Goal: Navigation & Orientation: Find specific page/section

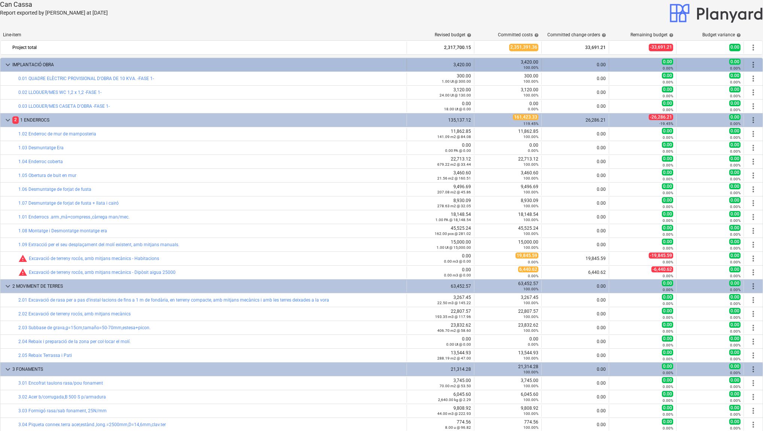
click at [594, 66] on div "0.00" at bounding box center [574, 64] width 61 height 5
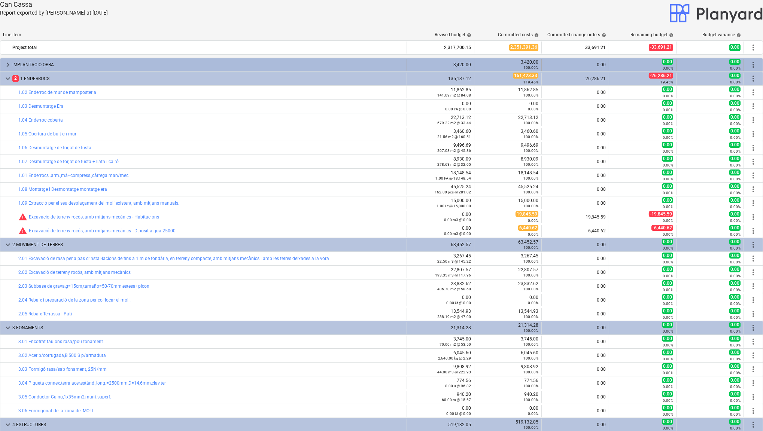
click at [593, 65] on div "0.00" at bounding box center [574, 64] width 61 height 5
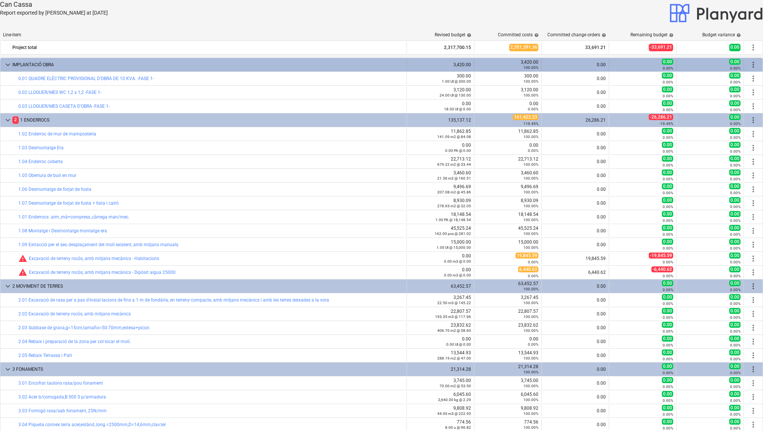
click at [593, 65] on div "0.00" at bounding box center [574, 64] width 61 height 5
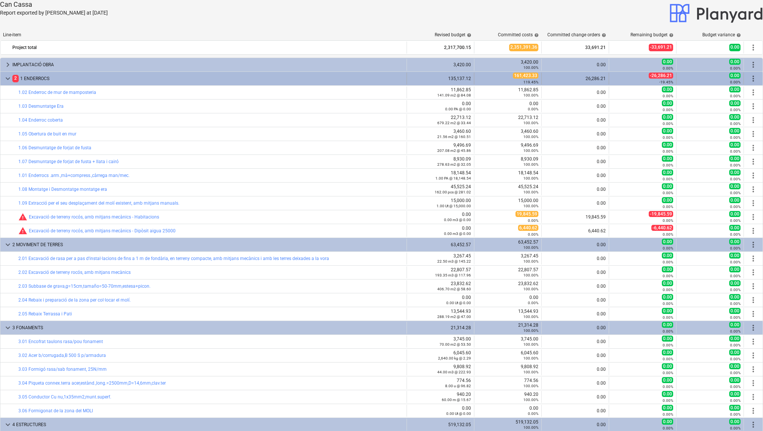
click at [587, 81] on div "26,286.21" at bounding box center [574, 79] width 61 height 12
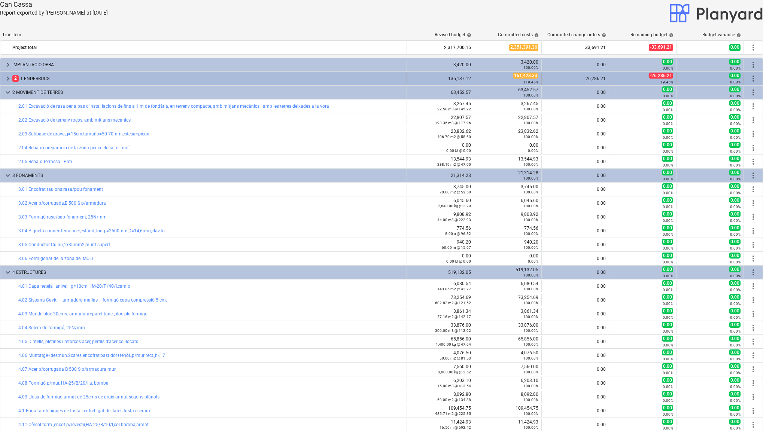
click at [587, 80] on div "26,286.21" at bounding box center [574, 78] width 61 height 5
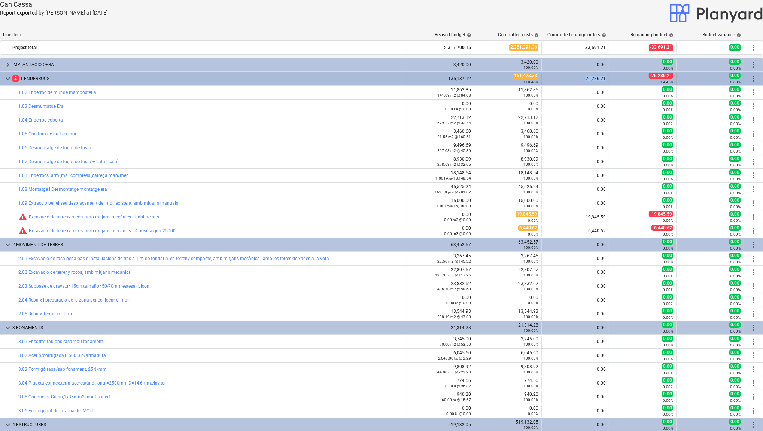
click at [587, 80] on div "26,286.21" at bounding box center [574, 78] width 61 height 5
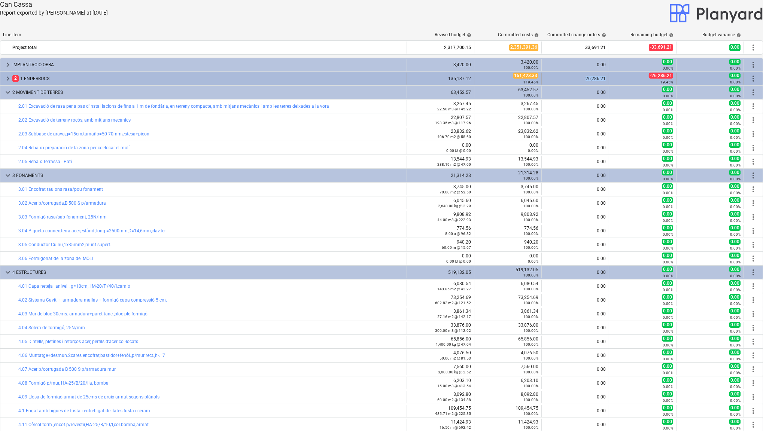
scroll to position [1, 0]
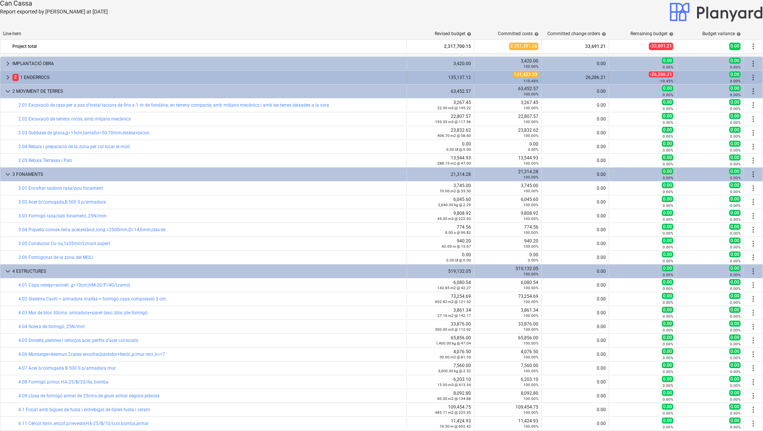
click at [524, 73] on span "161,423.33" at bounding box center [525, 74] width 25 height 6
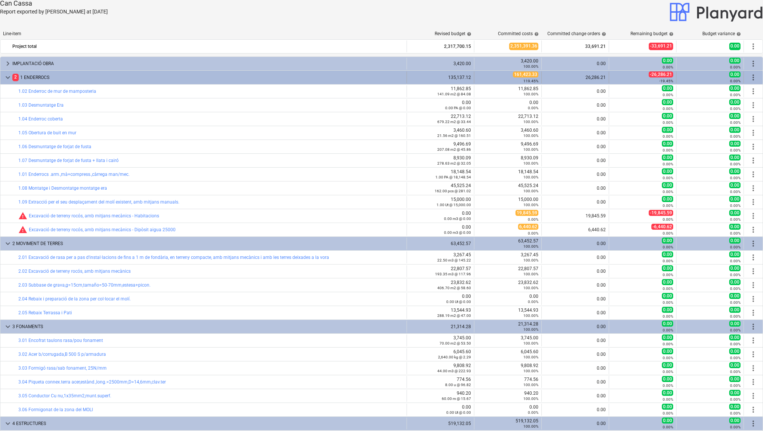
click at [524, 73] on span "161,423.33" at bounding box center [525, 74] width 25 height 6
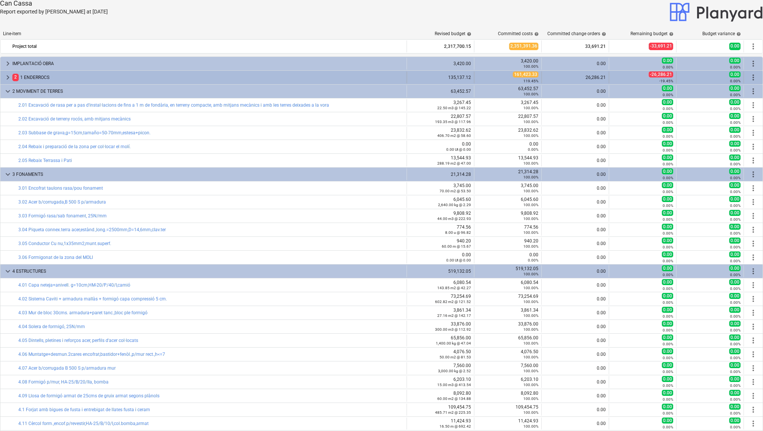
scroll to position [0, 0]
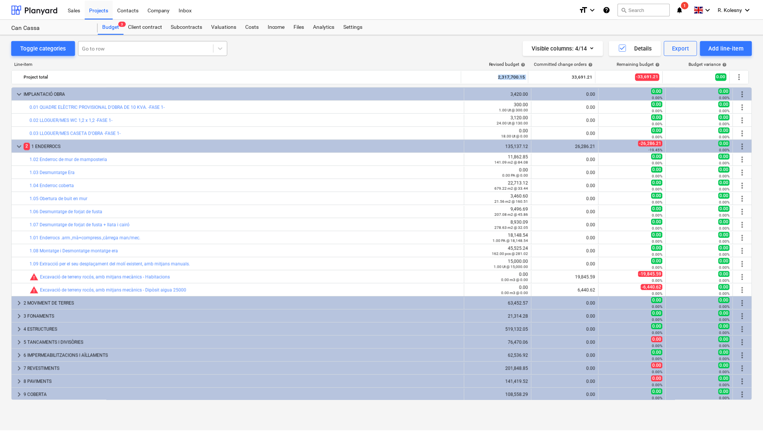
scroll to position [0, 0]
click at [181, 27] on div "Subcontracts" at bounding box center [187, 26] width 40 height 15
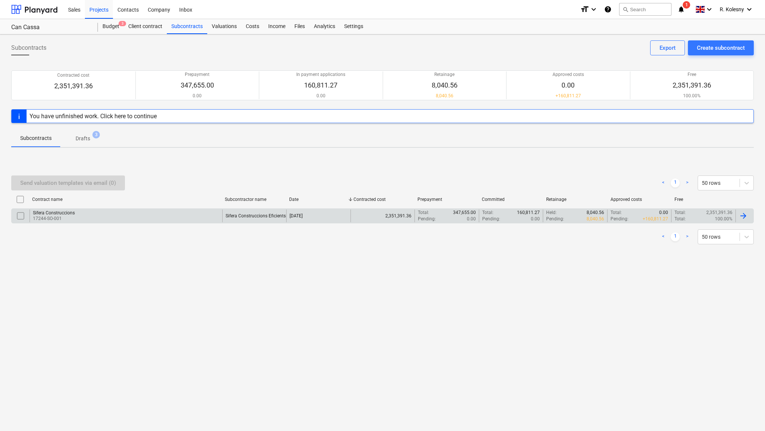
click at [68, 214] on div "Sifera Construccions" at bounding box center [54, 212] width 42 height 5
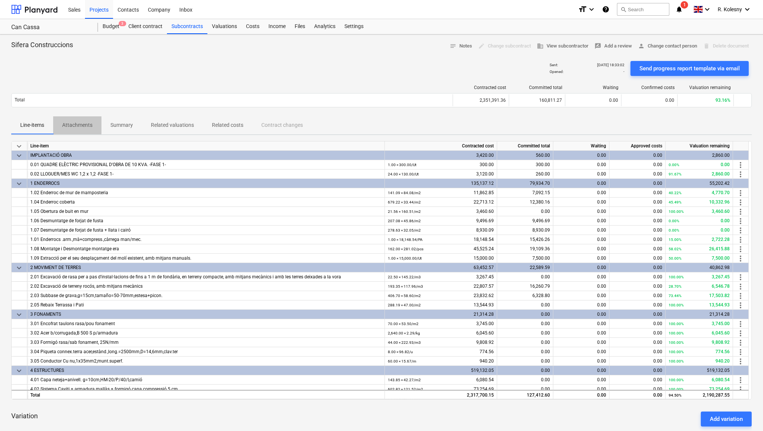
click at [83, 128] on p "Attachments" at bounding box center [77, 125] width 30 height 8
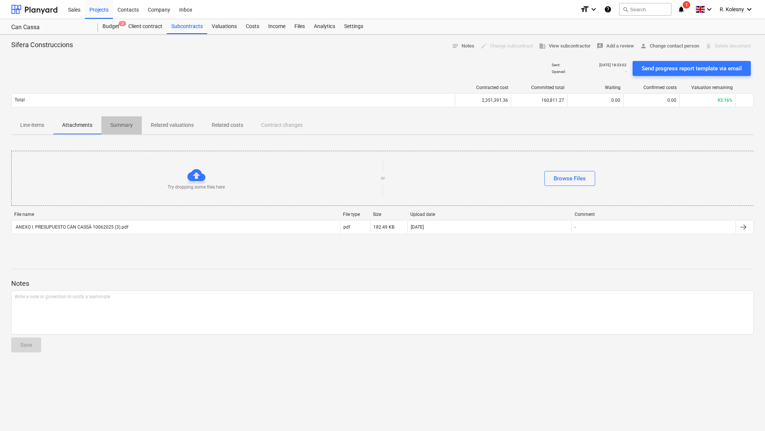
click at [112, 125] on p "Summary" at bounding box center [121, 125] width 22 height 8
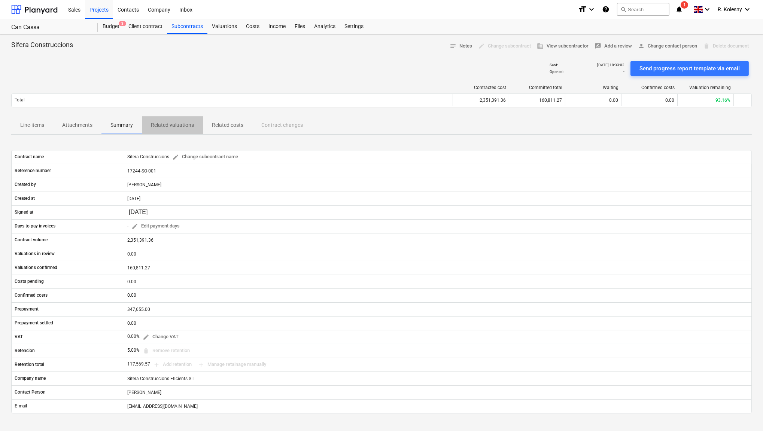
click at [161, 122] on p "Related valuations" at bounding box center [172, 125] width 43 height 8
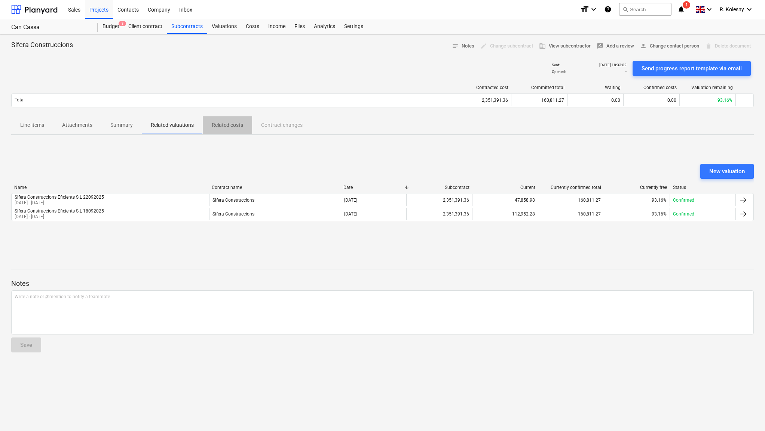
click at [220, 125] on p "Related costs" at bounding box center [227, 125] width 31 height 8
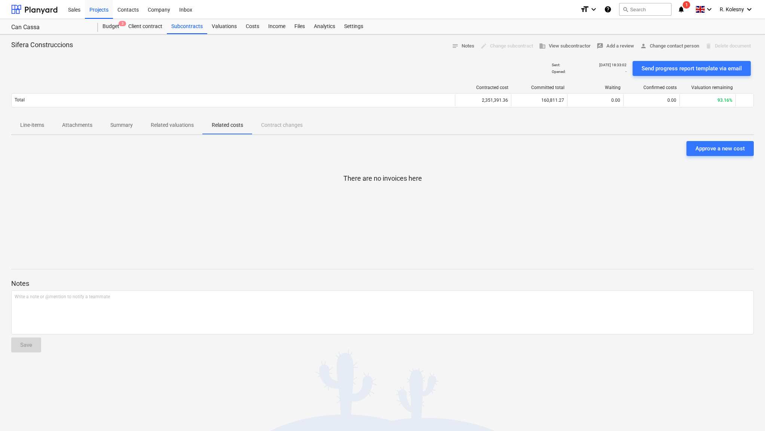
click at [280, 125] on div "Line-items Attachments Summary Related valuations Related costs Contract changes" at bounding box center [382, 125] width 743 height 18
click at [287, 126] on div "Line-items Attachments Summary Related valuations Related costs Contract changes" at bounding box center [382, 125] width 743 height 18
click at [120, 29] on div "Budget 3" at bounding box center [111, 26] width 26 height 15
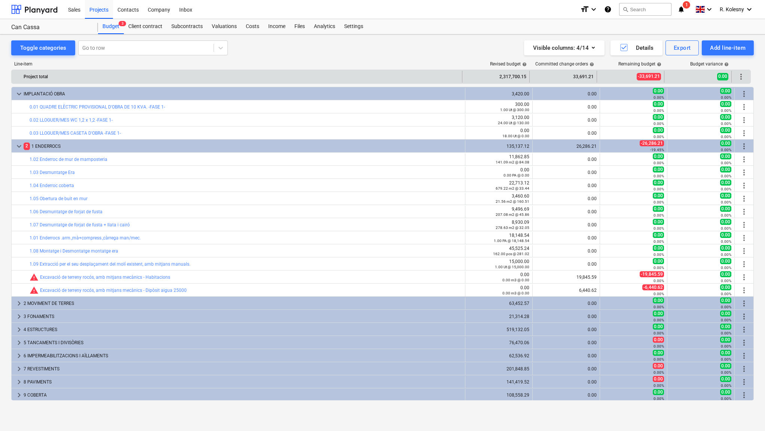
scroll to position [0, 0]
